Goal: Task Accomplishment & Management: Use online tool/utility

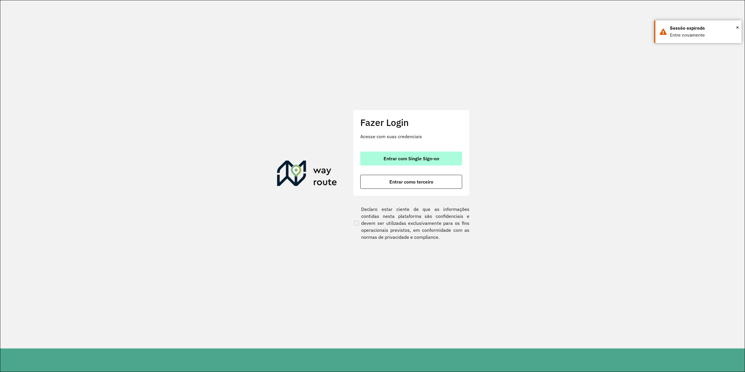
click at [399, 157] on span "Entrar com Single Sign-on" at bounding box center [411, 158] width 56 height 5
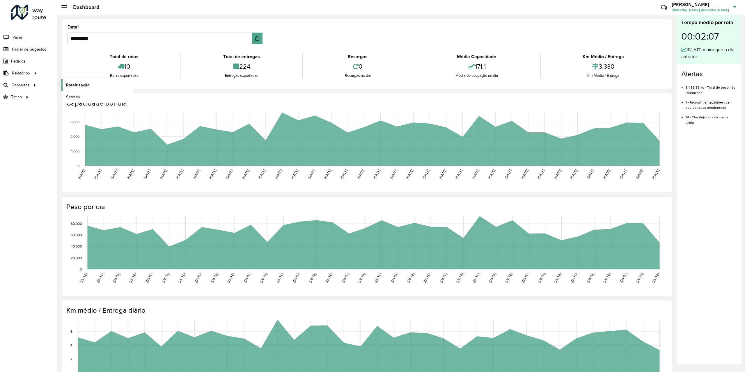
click at [87, 85] on span "Roteirização" at bounding box center [78, 85] width 24 height 6
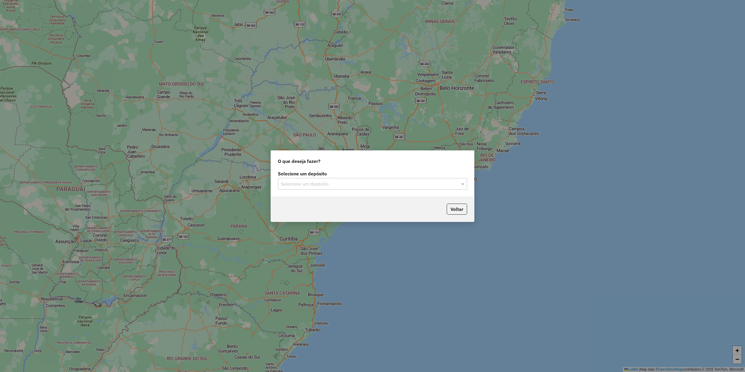
click at [301, 187] on div "Selecione um depósito" at bounding box center [372, 184] width 189 height 12
click at [299, 198] on div "CDD Guanambi" at bounding box center [372, 201] width 189 height 10
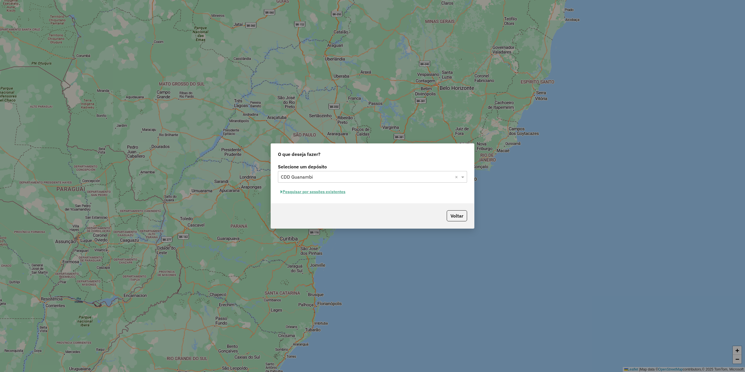
click at [315, 193] on button "Pesquisar por sessões existentes" at bounding box center [313, 191] width 70 height 9
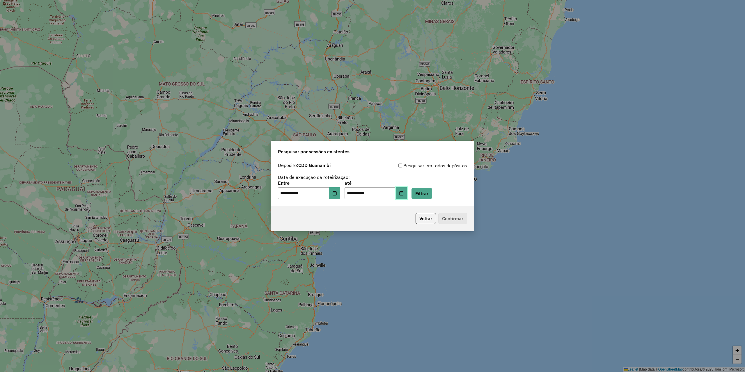
click at [404, 194] on icon "Choose Date" at bounding box center [401, 193] width 5 height 5
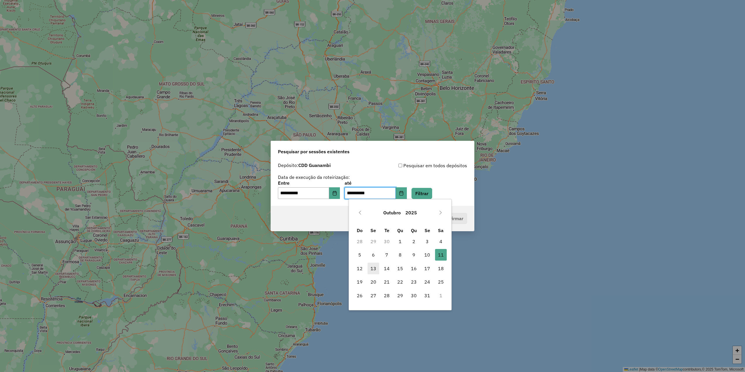
click at [378, 269] on span "13" at bounding box center [373, 269] width 12 height 12
type input "**********"
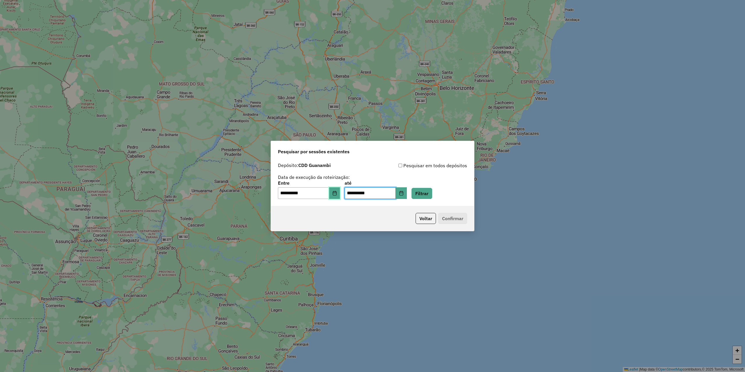
click at [334, 191] on button "Choose Date" at bounding box center [334, 193] width 11 height 12
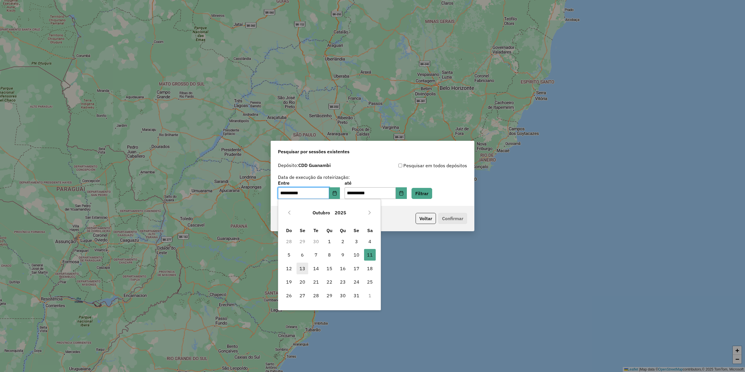
click at [302, 270] on span "13" at bounding box center [302, 269] width 12 height 12
type input "**********"
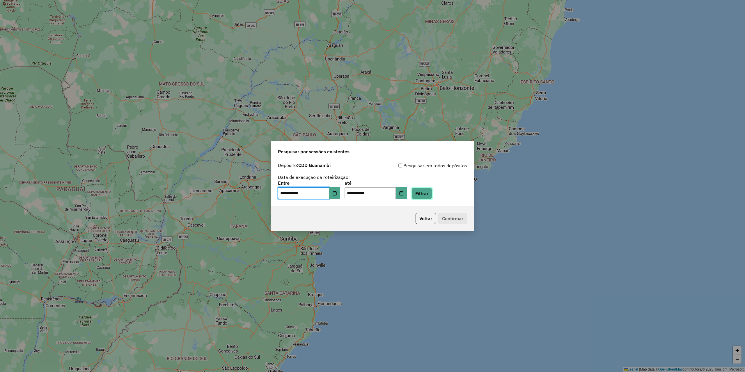
click at [432, 196] on button "Filtrar" at bounding box center [421, 193] width 21 height 11
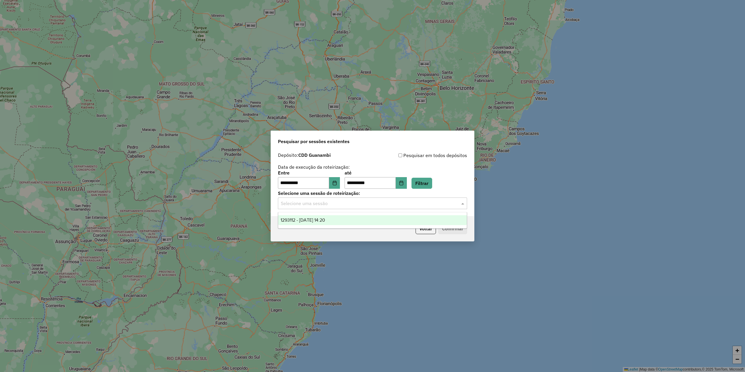
click at [348, 207] on div "Selecione uma sessão" at bounding box center [372, 204] width 189 height 12
click at [339, 219] on div "1293112 - 13/10/2025 14:20" at bounding box center [372, 220] width 189 height 10
click at [458, 235] on div "Voltar Confirmar" at bounding box center [372, 228] width 203 height 25
click at [459, 231] on button "Confirmar" at bounding box center [452, 228] width 29 height 11
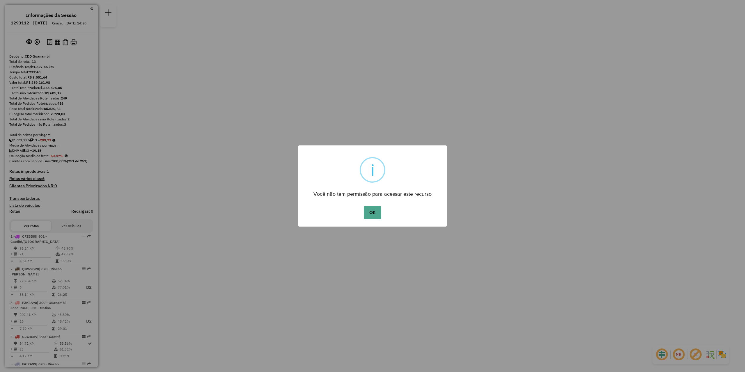
drag, startPoint x: 373, startPoint y: 214, endPoint x: 351, endPoint y: 199, distance: 25.8
click at [373, 214] on button "OK" at bounding box center [372, 212] width 17 height 13
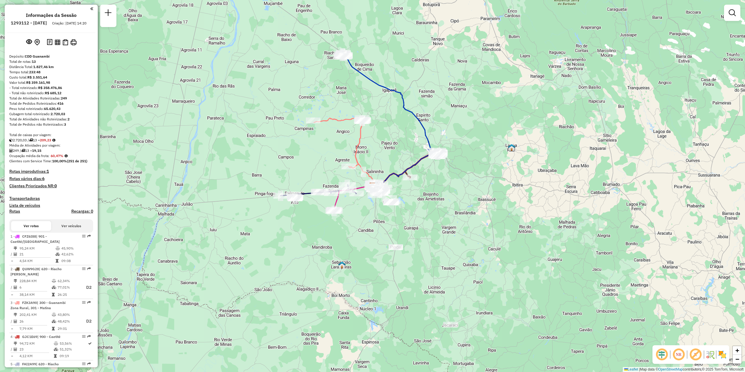
scroll to position [87, 0]
